Goal: Task Accomplishment & Management: Manage account settings

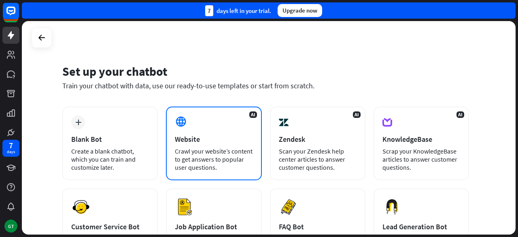
click at [177, 138] on div "Website" at bounding box center [214, 138] width 78 height 9
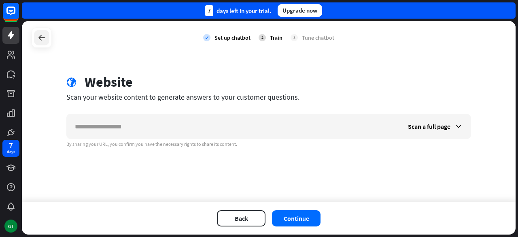
click at [45, 35] on icon at bounding box center [42, 38] width 10 height 10
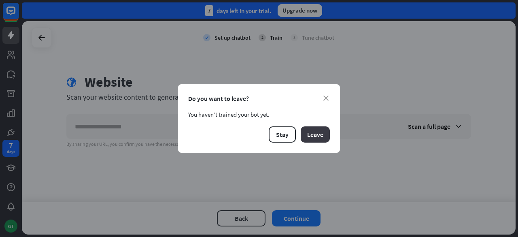
click at [310, 131] on button "Leave" at bounding box center [315, 134] width 29 height 16
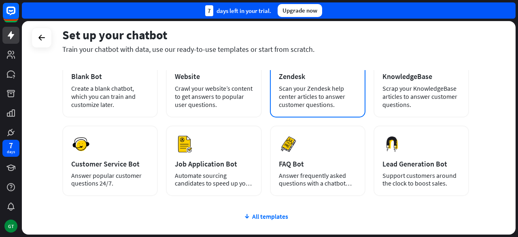
scroll to position [63, 0]
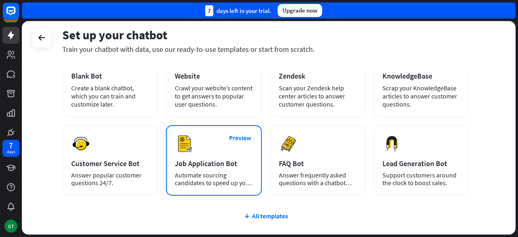
click at [233, 163] on div "Job Application Bot" at bounding box center [214, 163] width 78 height 9
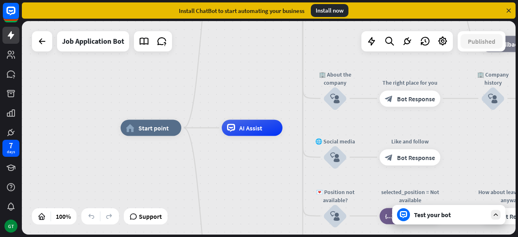
click at [453, 215] on div "Test your bot" at bounding box center [450, 214] width 73 height 8
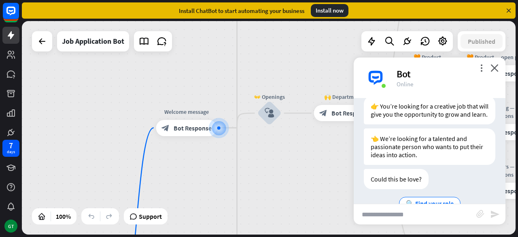
scroll to position [159, 0]
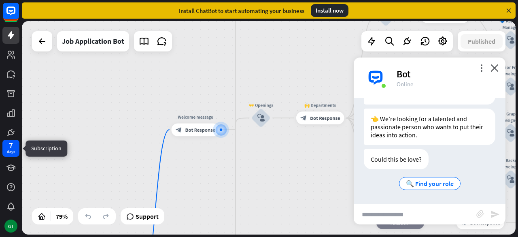
click at [15, 149] on div "7 days" at bounding box center [10, 148] width 17 height 17
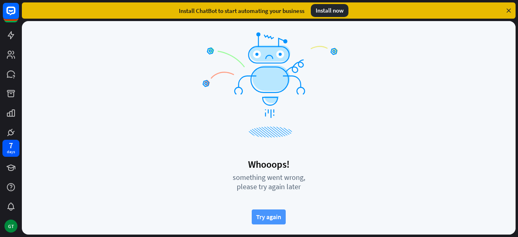
click at [274, 215] on button "Try again" at bounding box center [269, 216] width 34 height 15
